Goal: Obtain resource: Obtain resource

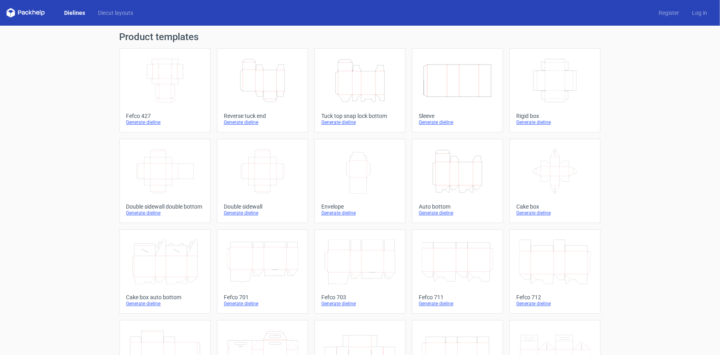
click at [551, 174] on icon at bounding box center [554, 171] width 71 height 45
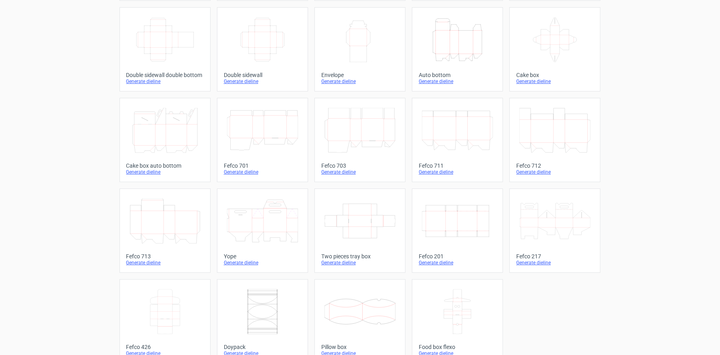
scroll to position [146, 0]
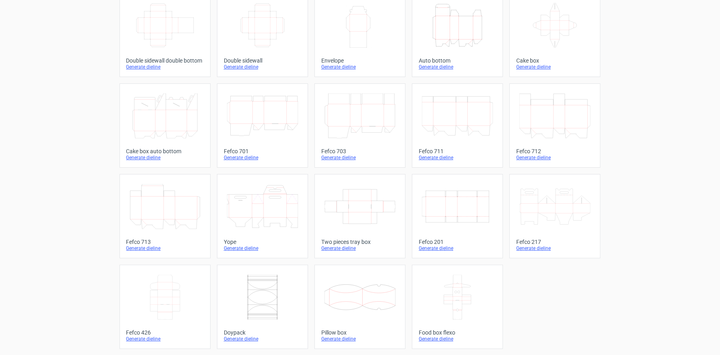
click at [454, 300] on icon at bounding box center [457, 297] width 71 height 45
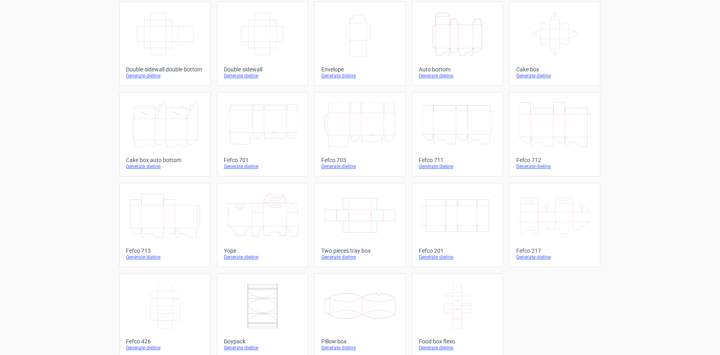
scroll to position [146, 0]
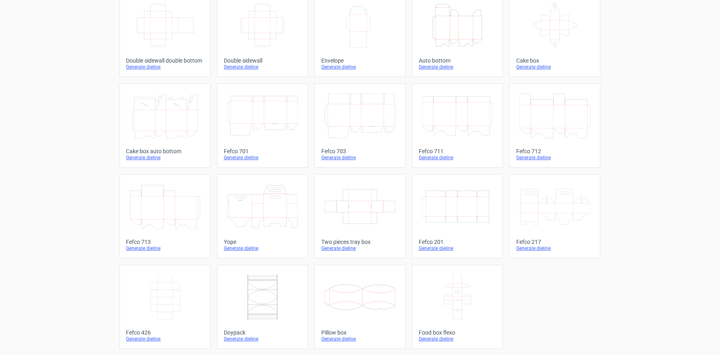
click at [162, 296] on icon at bounding box center [165, 297] width 71 height 45
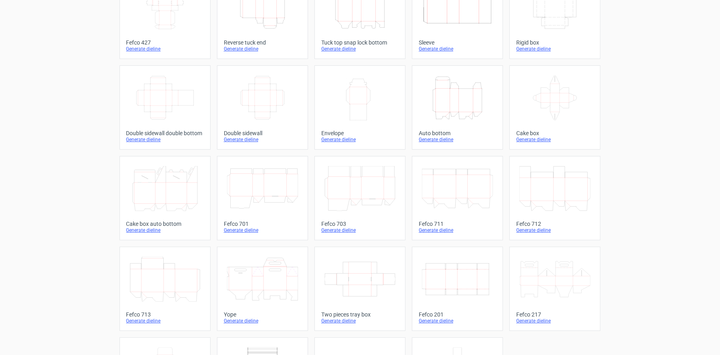
scroll to position [146, 0]
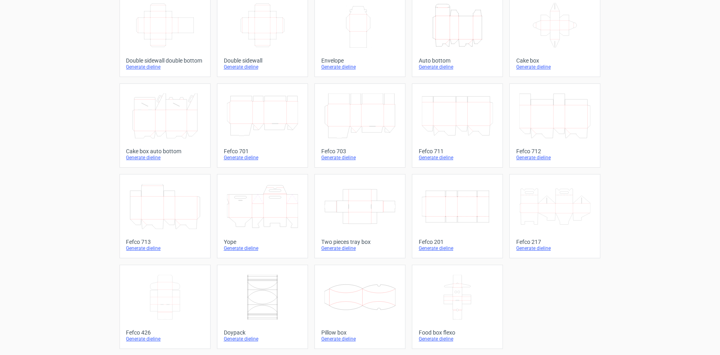
click at [253, 299] on icon at bounding box center [262, 297] width 71 height 45
